Goal: Check status: Check status

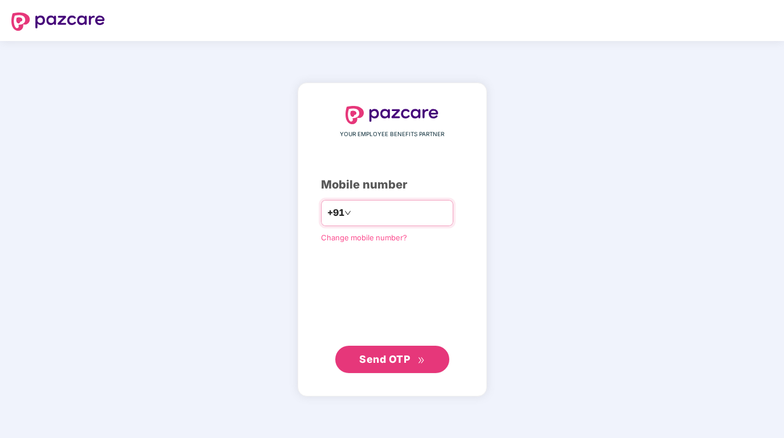
click at [390, 216] on input "number" at bounding box center [399, 213] width 93 height 18
type input "**********"
click at [379, 355] on span "Send OTP" at bounding box center [384, 359] width 51 height 12
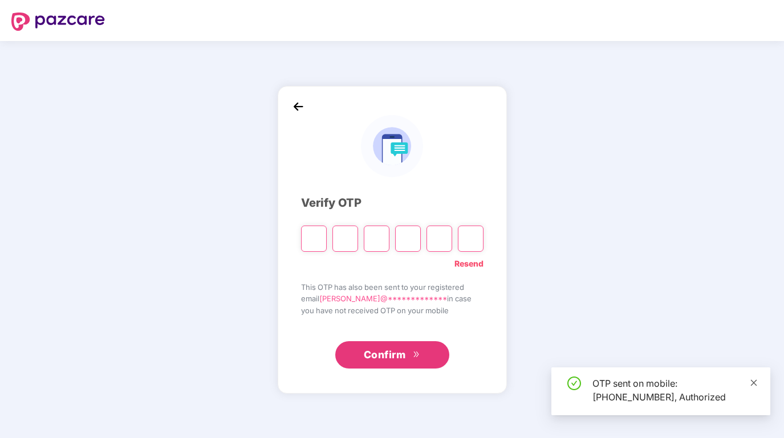
click at [758, 380] on icon "close" at bounding box center [754, 383] width 8 height 8
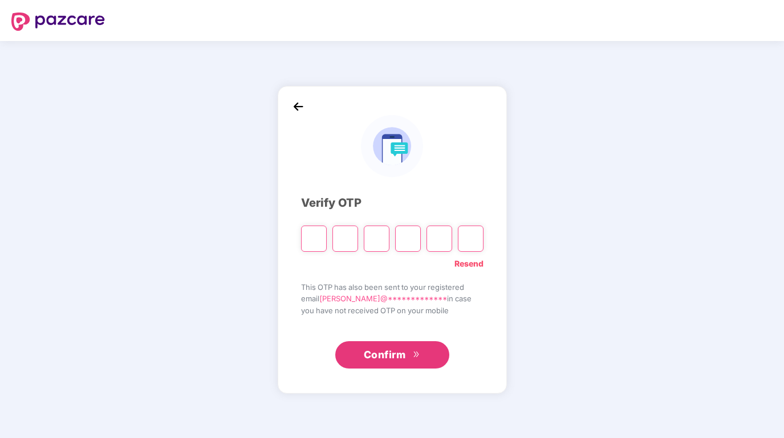
click at [312, 242] on input "Please enter verification code. Digit 1" at bounding box center [314, 239] width 26 height 26
paste input "*"
type input "*"
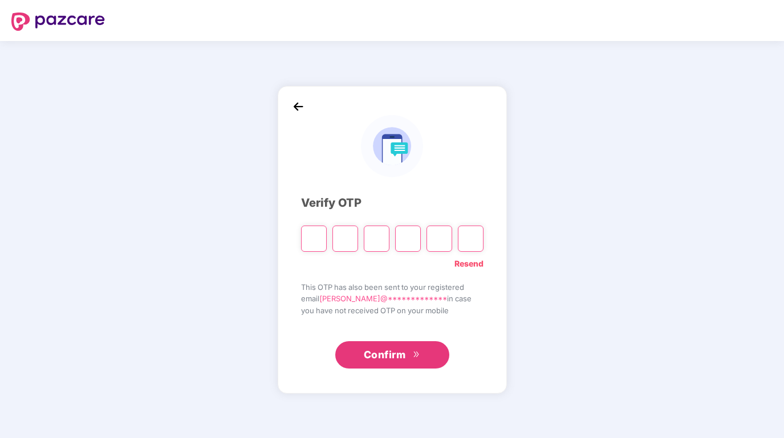
type input "*"
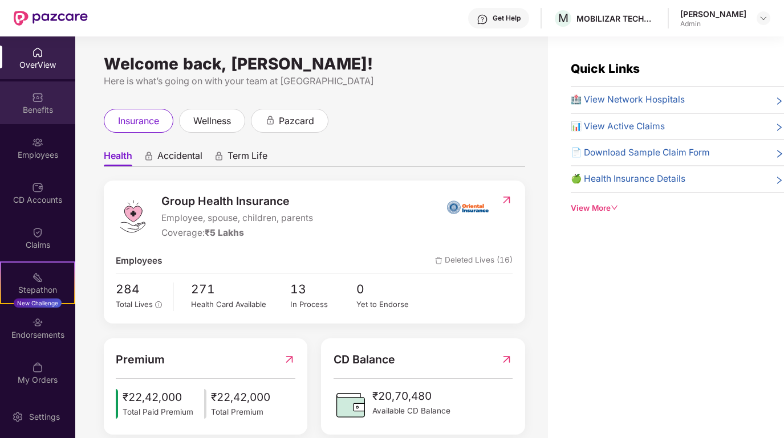
click at [32, 92] on img at bounding box center [37, 97] width 11 height 11
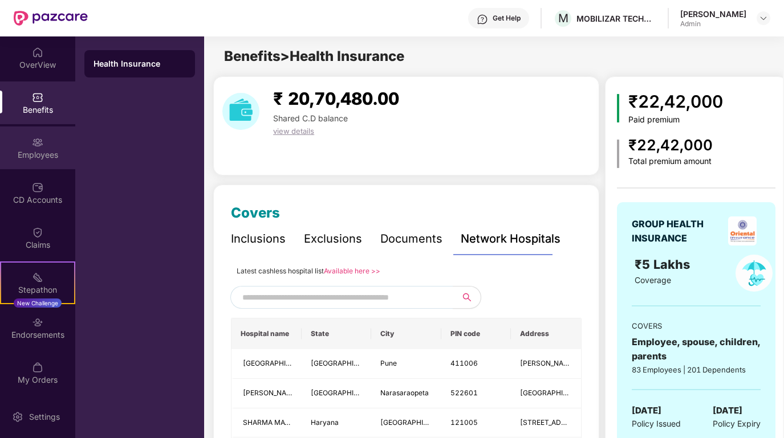
click at [41, 151] on div "Employees" at bounding box center [37, 154] width 75 height 11
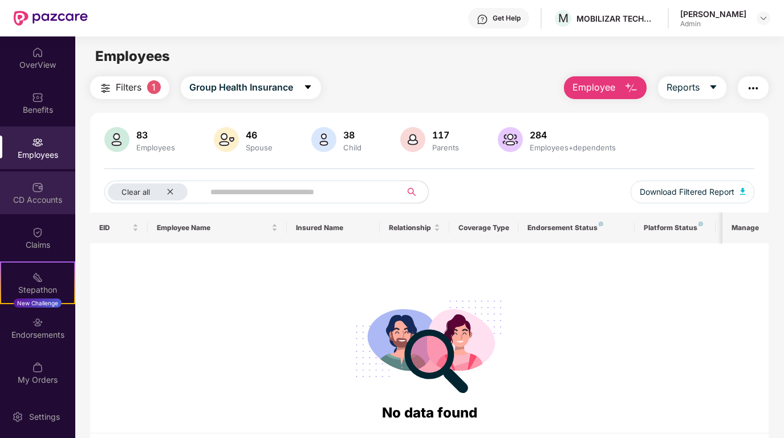
click at [46, 205] on div "CD Accounts" at bounding box center [37, 199] width 75 height 11
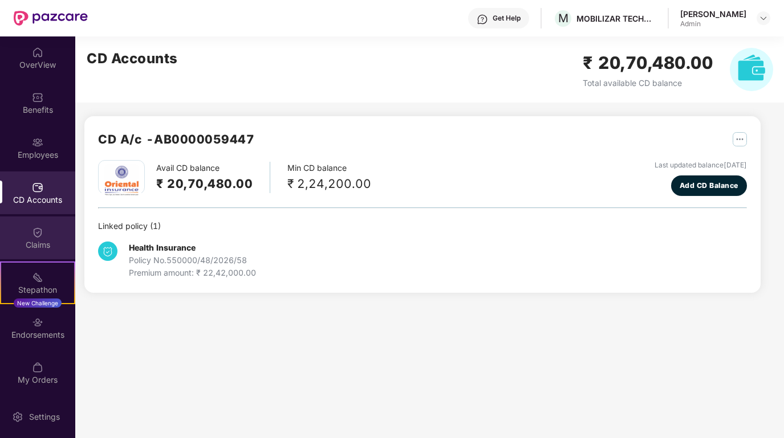
click at [44, 239] on div "Claims" at bounding box center [37, 244] width 75 height 11
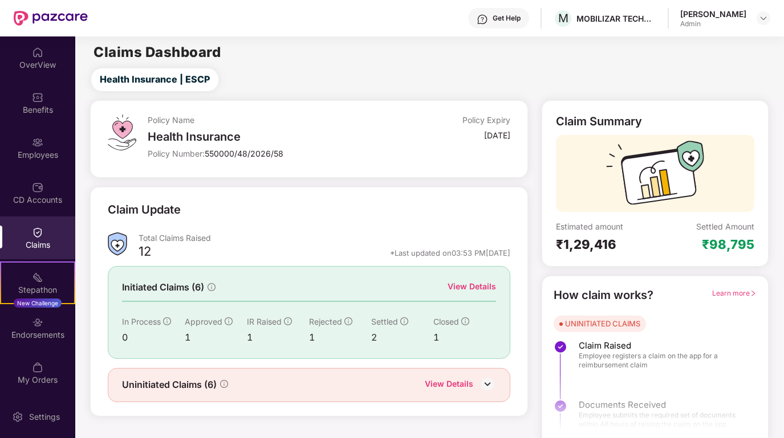
scroll to position [8, 0]
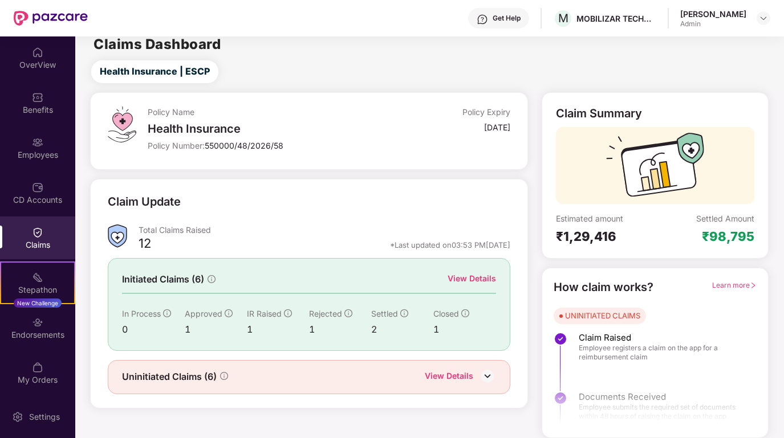
click at [477, 379] on div "View Details" at bounding box center [460, 377] width 71 height 15
click at [482, 370] on img at bounding box center [487, 376] width 17 height 17
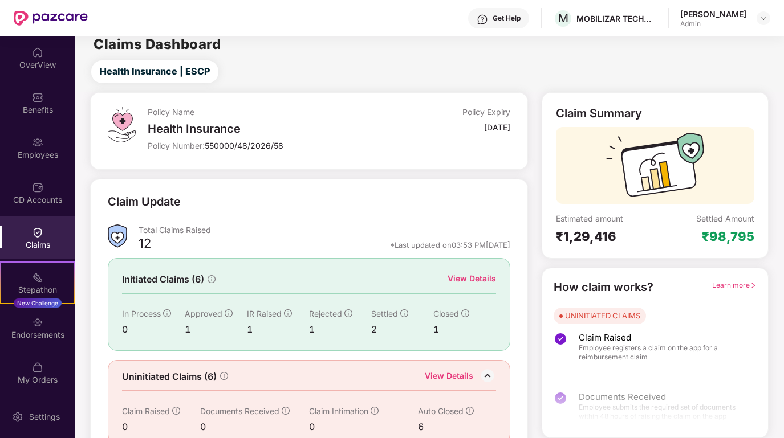
scroll to position [26, 0]
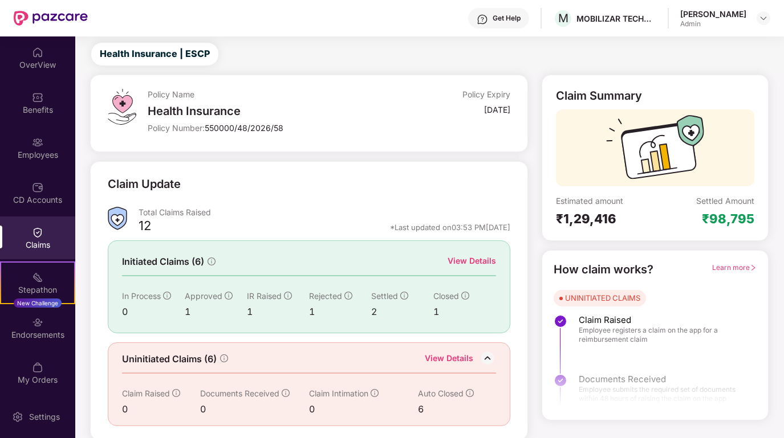
click at [451, 352] on div "View Details" at bounding box center [449, 359] width 48 height 15
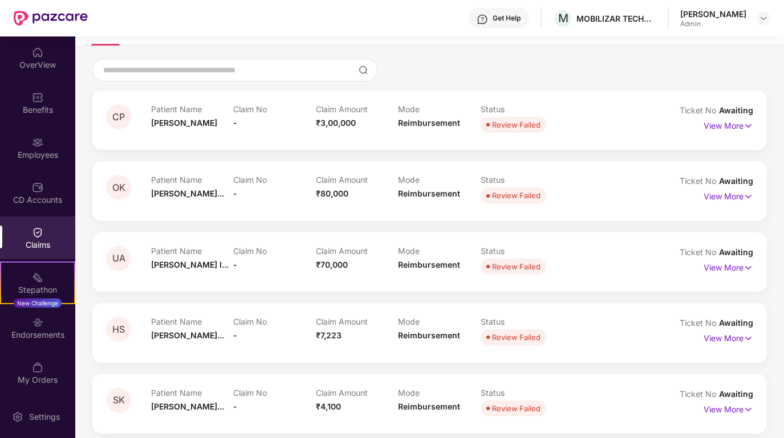
scroll to position [153, 0]
